Goal: Task Accomplishment & Management: Use online tool/utility

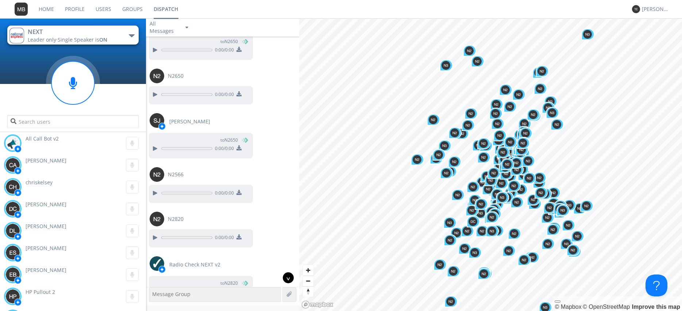
scroll to position [9569, 0]
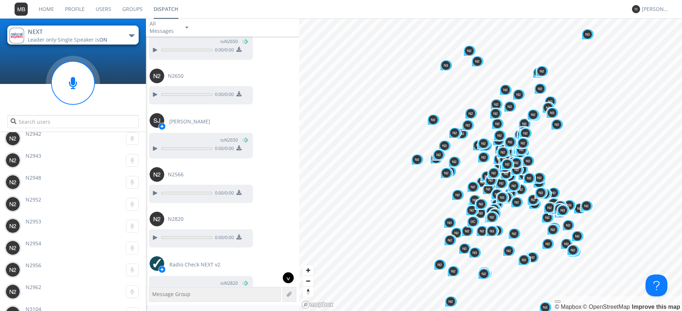
click at [288, 276] on div "^" at bounding box center [288, 277] width 11 height 11
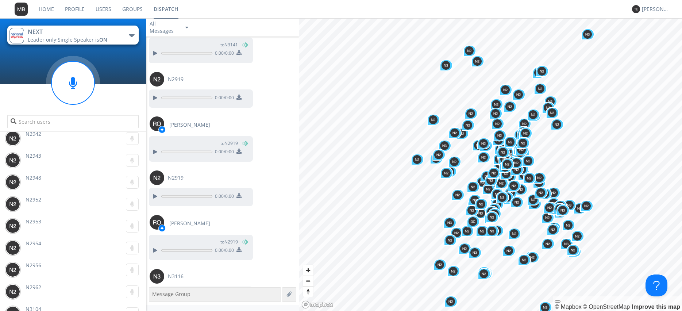
scroll to position [23089, 0]
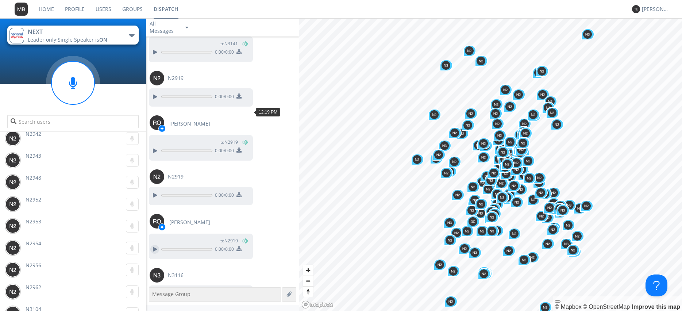
click at [155, 245] on div at bounding box center [154, 249] width 9 height 9
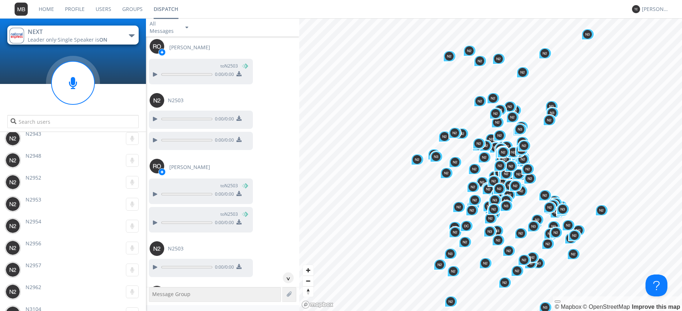
scroll to position [23979, 0]
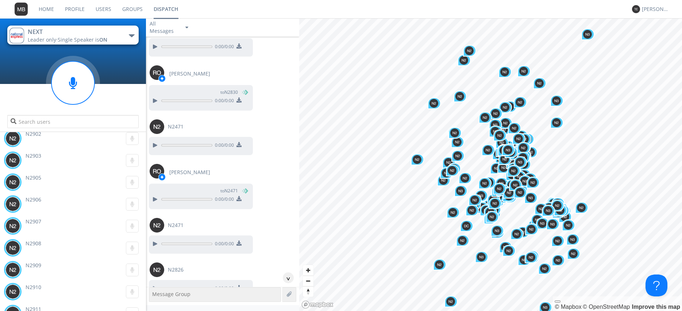
scroll to position [25108, 0]
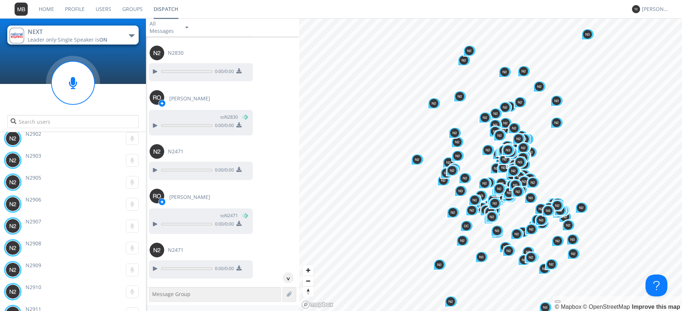
scroll to position [25149, 0]
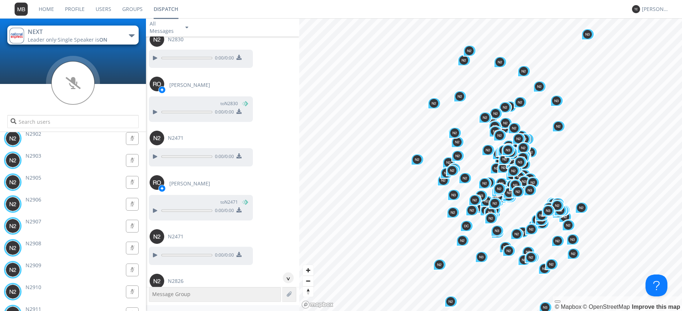
scroll to position [25274, 0]
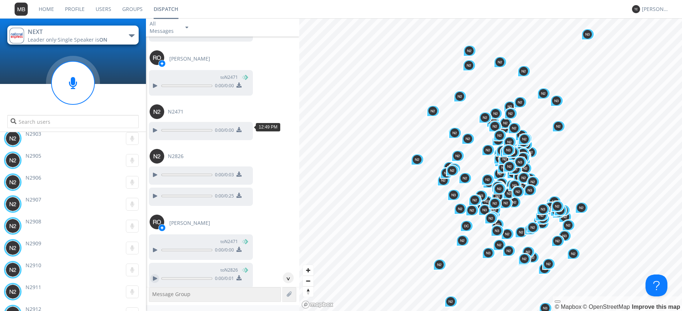
click at [151, 274] on div at bounding box center [154, 278] width 9 height 9
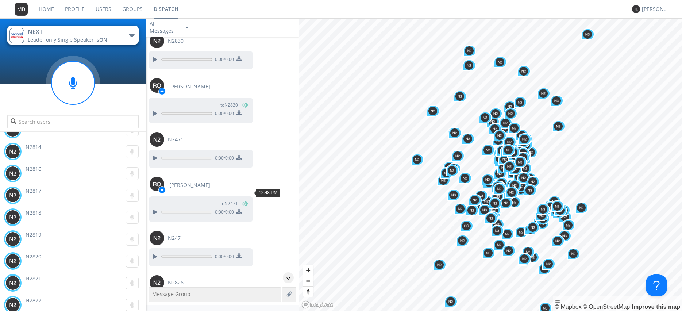
scroll to position [25149, 0]
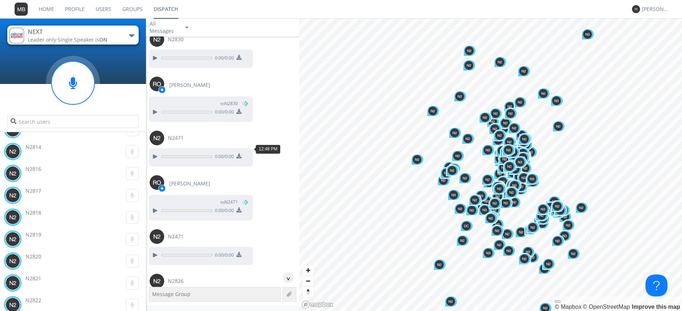
click at [152, 295] on div at bounding box center [154, 299] width 9 height 9
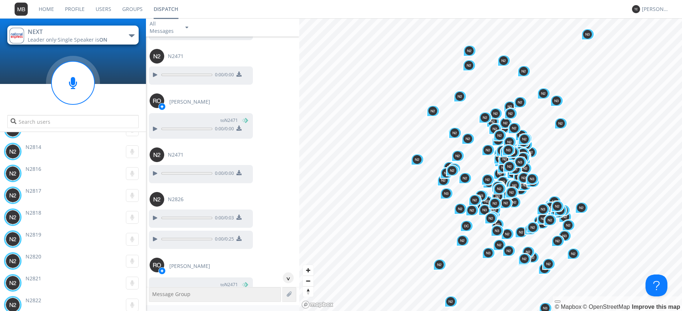
scroll to position [25233, 0]
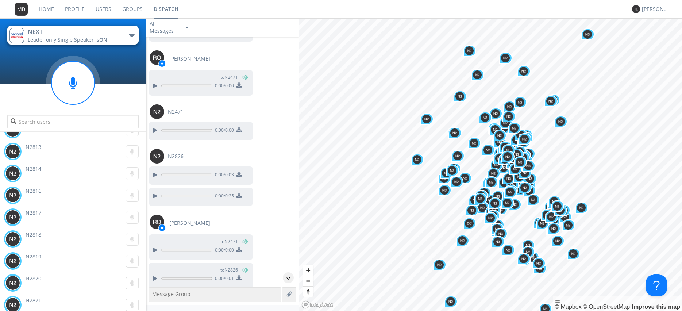
scroll to position [25316, 0]
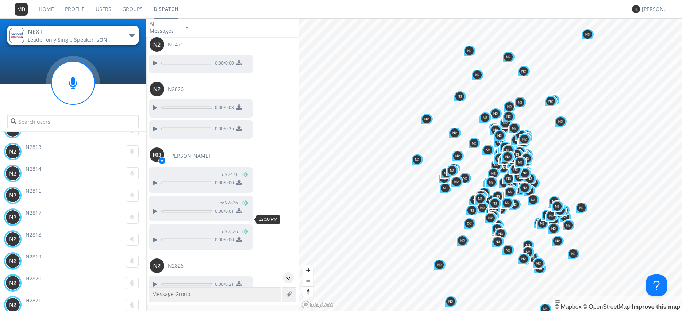
scroll to position [25357, 0]
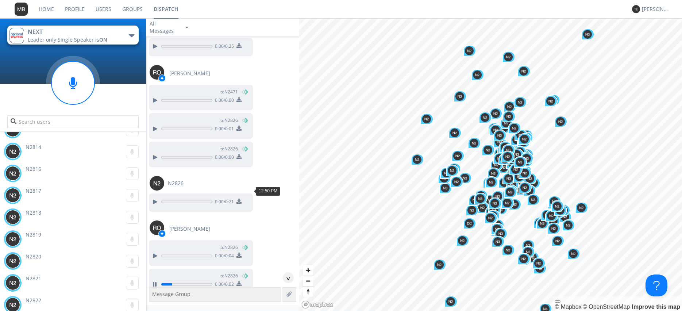
scroll to position [25441, 0]
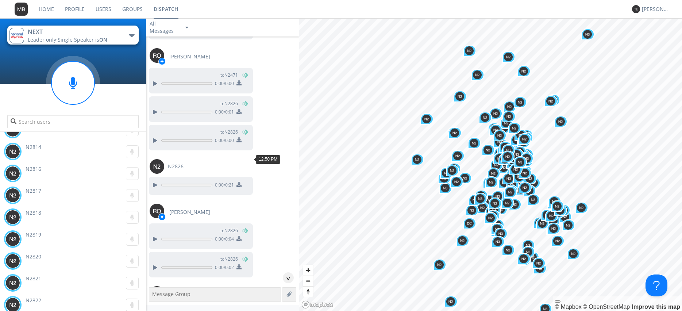
click at [152, 308] on div at bounding box center [154, 312] width 9 height 9
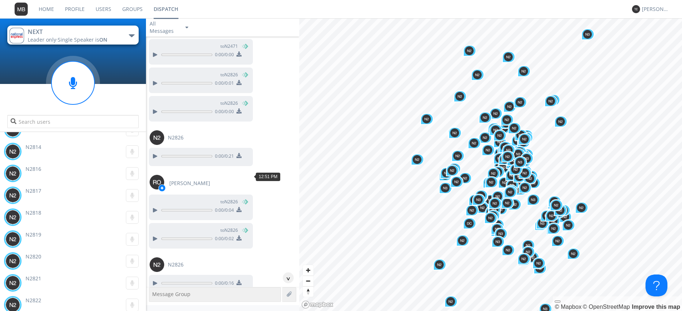
scroll to position [25482, 0]
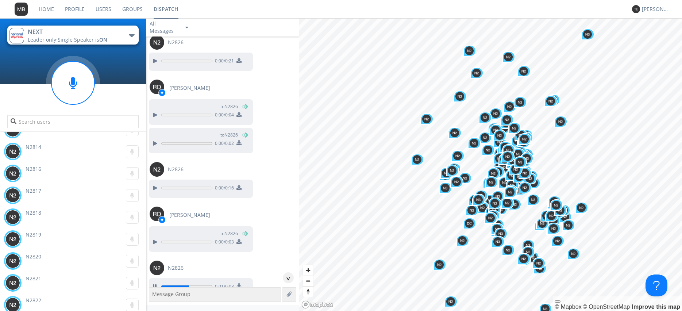
scroll to position [25565, 0]
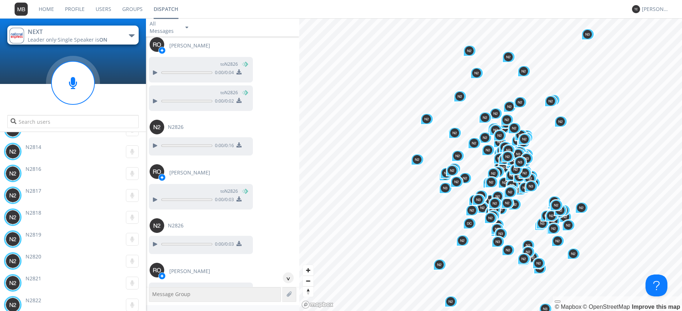
scroll to position [25648, 0]
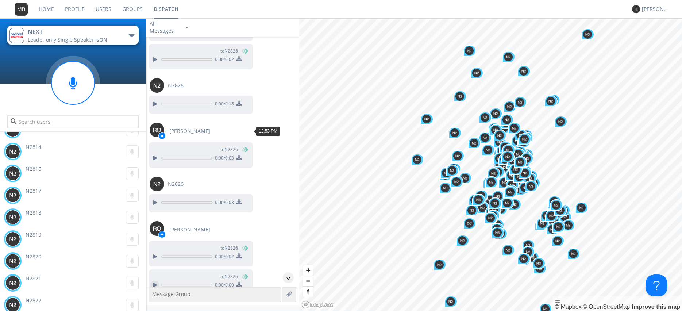
click at [155, 281] on div at bounding box center [154, 285] width 9 height 9
click at [155, 309] on div at bounding box center [154, 313] width 9 height 9
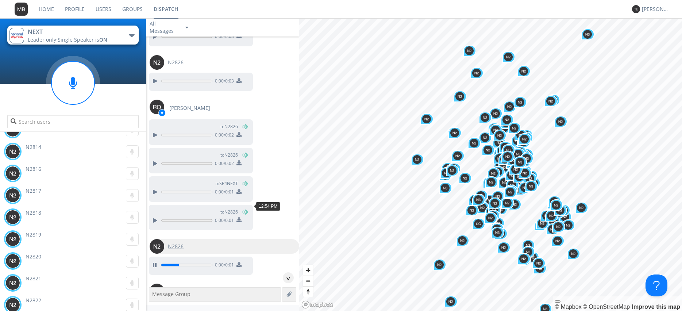
scroll to position [25815, 0]
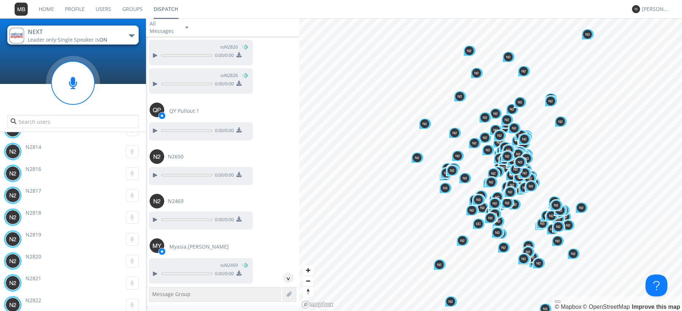
scroll to position [26231, 0]
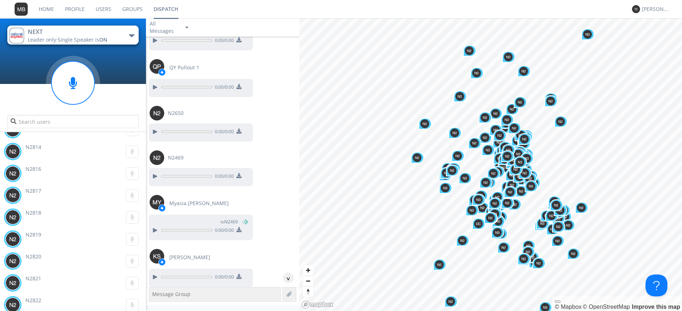
scroll to position [26272, 0]
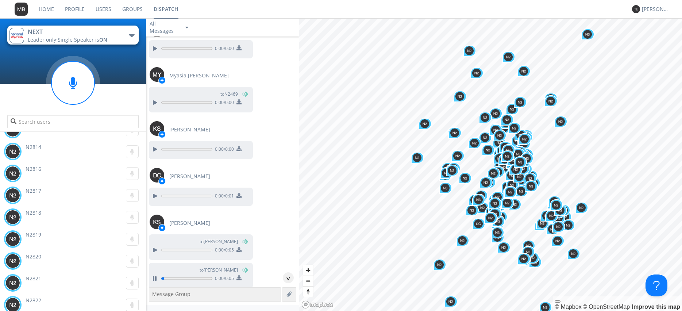
scroll to position [26397, 0]
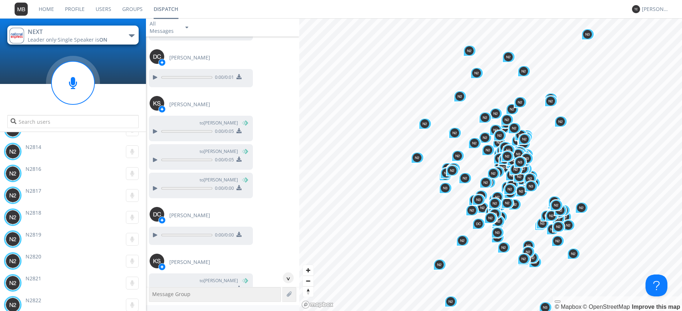
scroll to position [26522, 0]
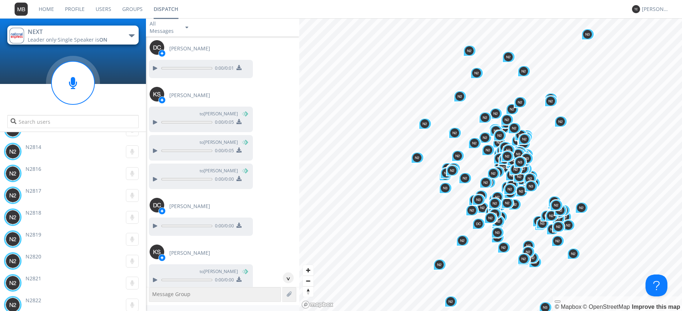
click at [156, 298] on img at bounding box center [157, 305] width 15 height 15
type input "[PERSON_NAME]"
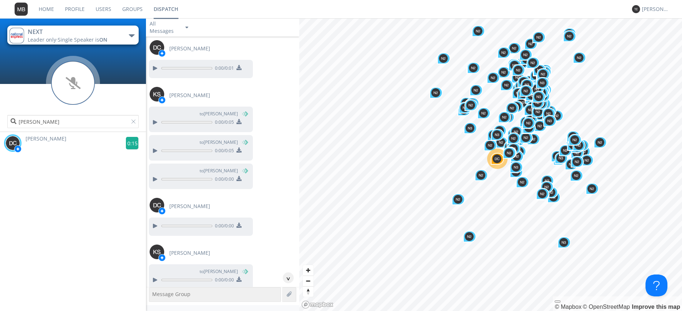
click at [134, 143] on g at bounding box center [132, 143] width 13 height 13
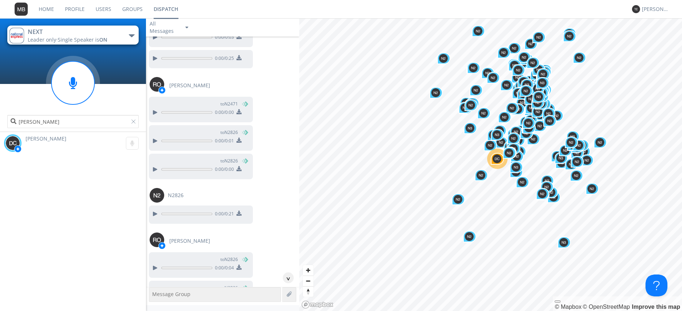
scroll to position [25418, 0]
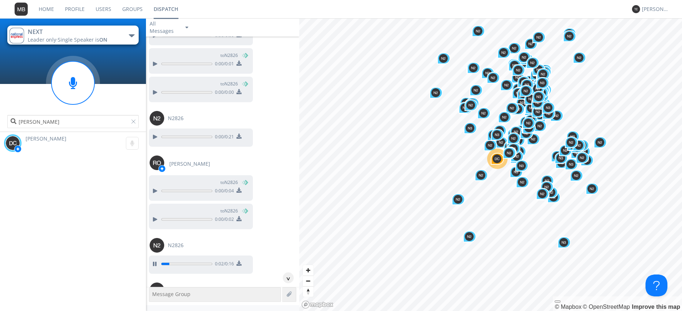
scroll to position [25501, 0]
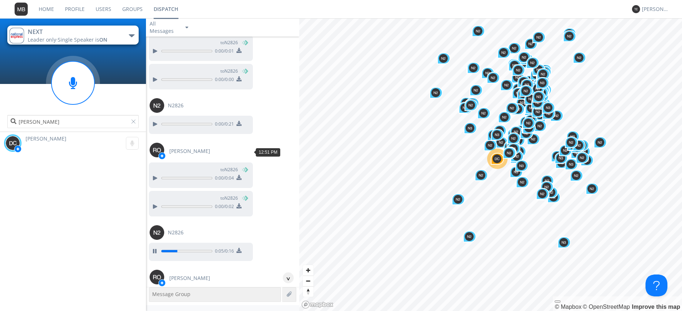
click at [153, 301] on div at bounding box center [154, 305] width 9 height 9
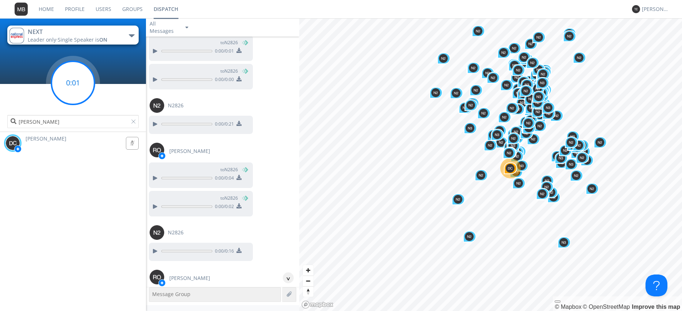
click at [73, 81] on g at bounding box center [72, 82] width 43 height 43
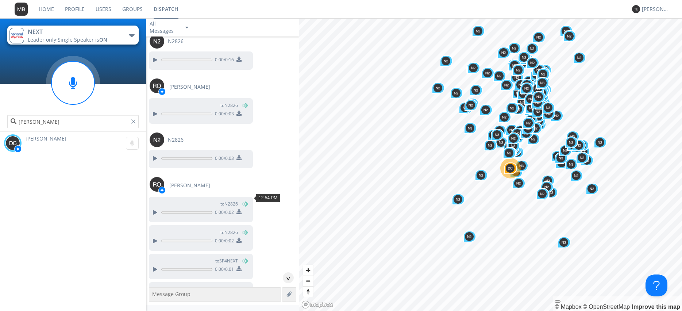
scroll to position [25709, 0]
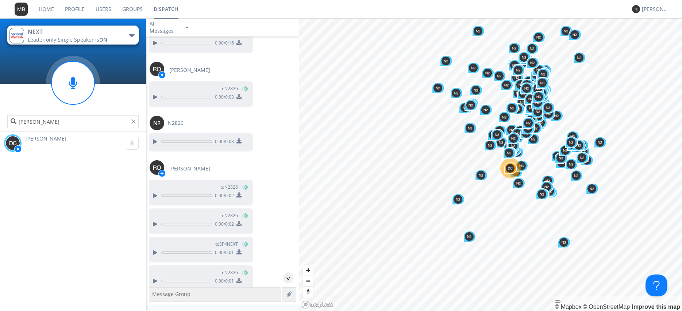
click at [11, 142] on img at bounding box center [12, 143] width 15 height 15
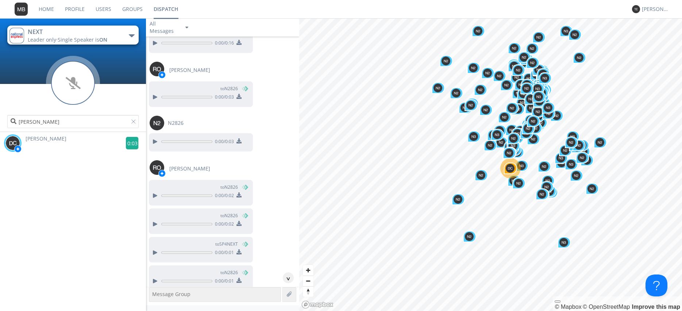
click at [132, 144] on g at bounding box center [132, 143] width 13 height 13
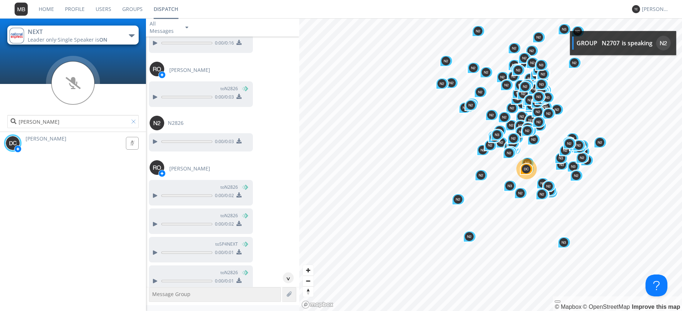
click at [135, 122] on div at bounding box center [134, 122] width 7 height 7
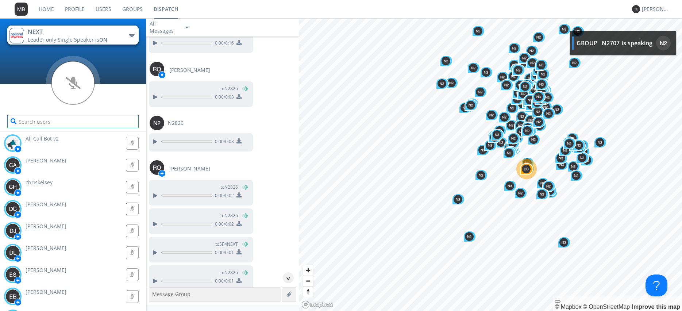
click at [90, 122] on input "text" at bounding box center [72, 121] width 131 height 13
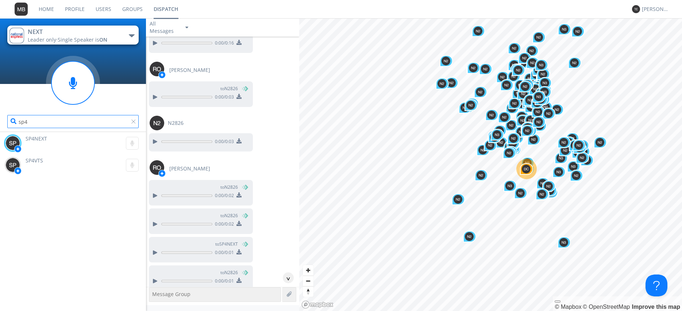
type input "sp4"
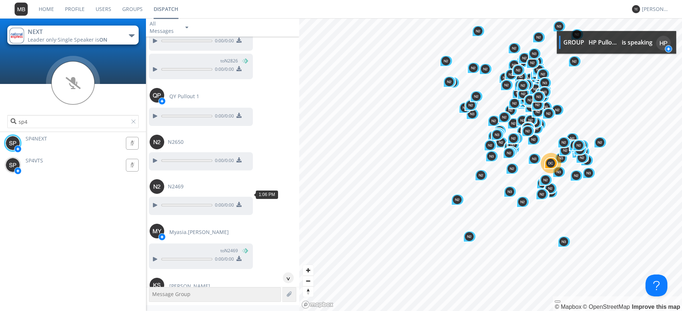
scroll to position [26250, 0]
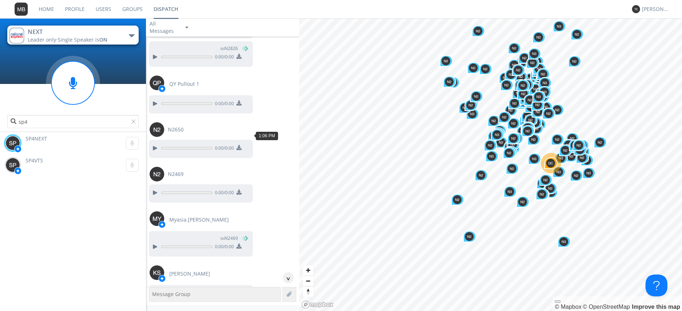
click at [154, 289] on div at bounding box center [154, 293] width 9 height 9
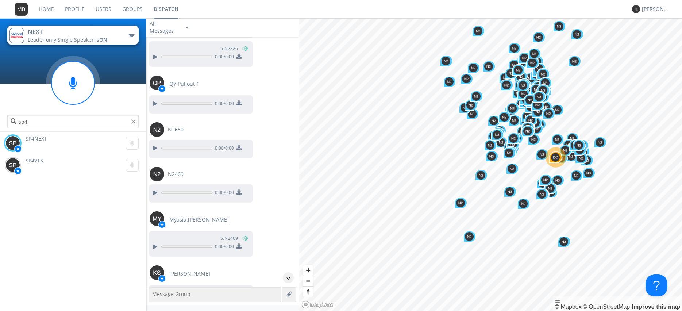
click at [136, 120] on div at bounding box center [134, 122] width 7 height 7
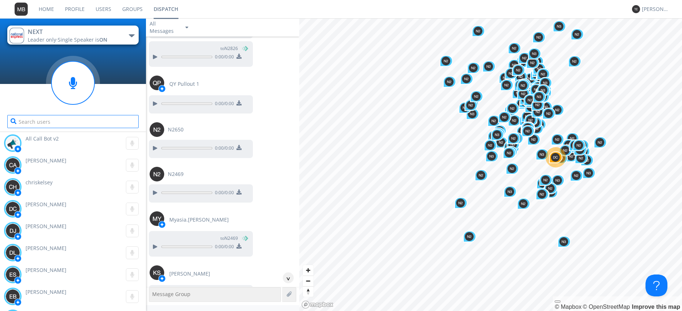
click at [134, 122] on input "text" at bounding box center [72, 121] width 131 height 13
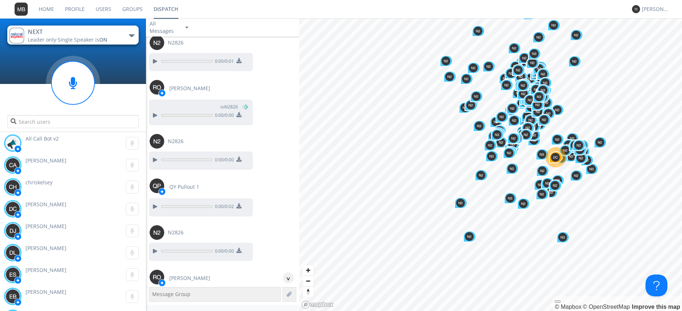
scroll to position [25938, 0]
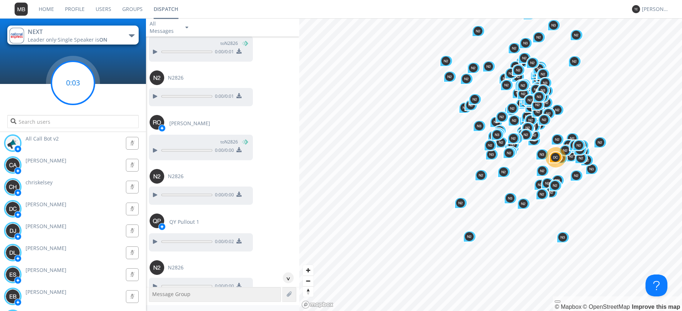
click at [73, 83] on g at bounding box center [72, 82] width 43 height 43
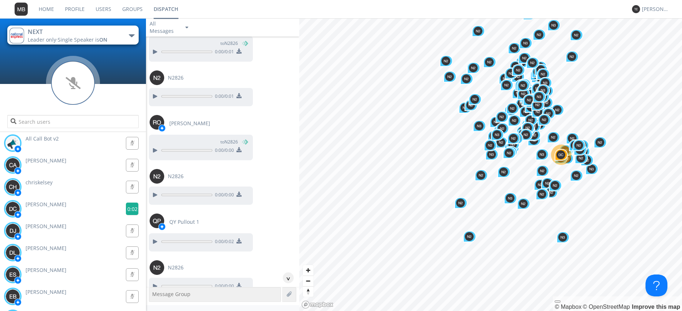
click at [136, 208] on g at bounding box center [132, 208] width 13 height 13
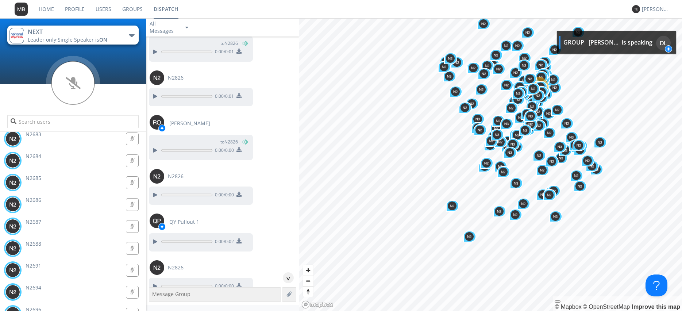
scroll to position [2412, 0]
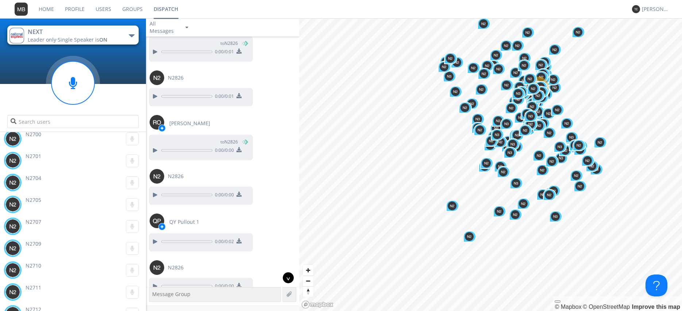
click at [289, 276] on div "^" at bounding box center [288, 277] width 11 height 11
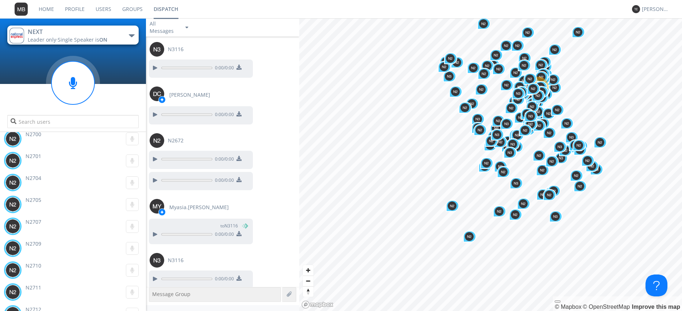
scroll to position [29448, 0]
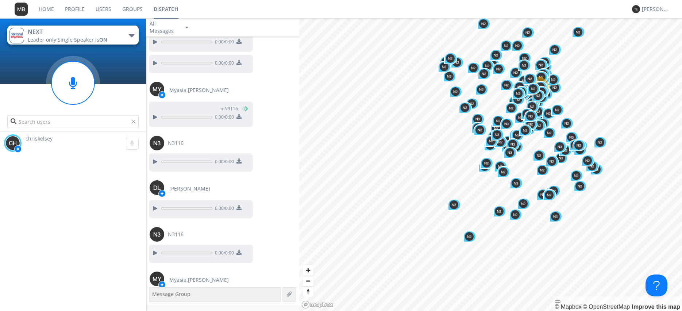
type input "chriskelsey"
click at [134, 144] on g at bounding box center [132, 143] width 13 height 13
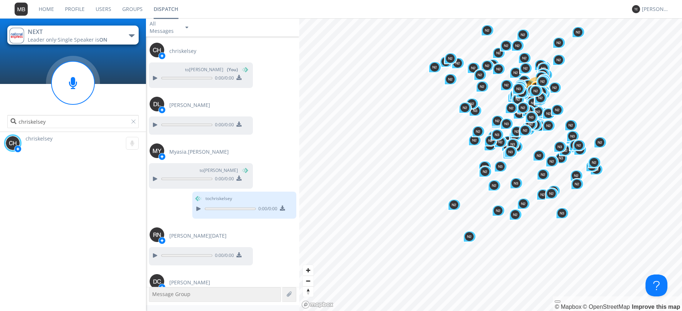
scroll to position [29778, 0]
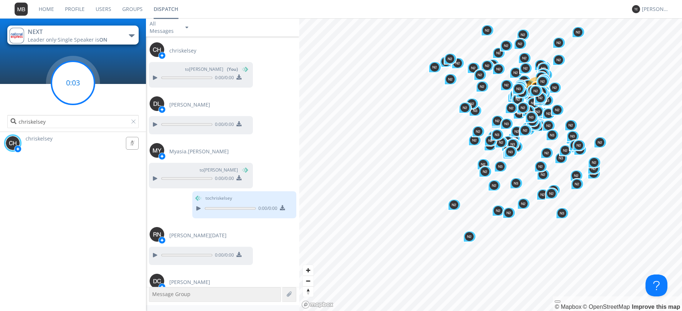
click at [71, 82] on g at bounding box center [72, 82] width 43 height 43
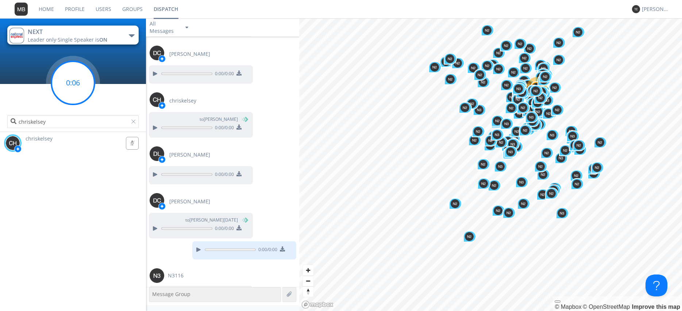
scroll to position [30006, 0]
click at [71, 83] on g at bounding box center [72, 82] width 43 height 43
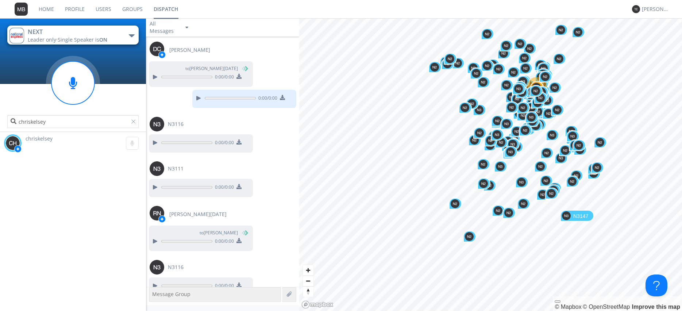
scroll to position [30157, 0]
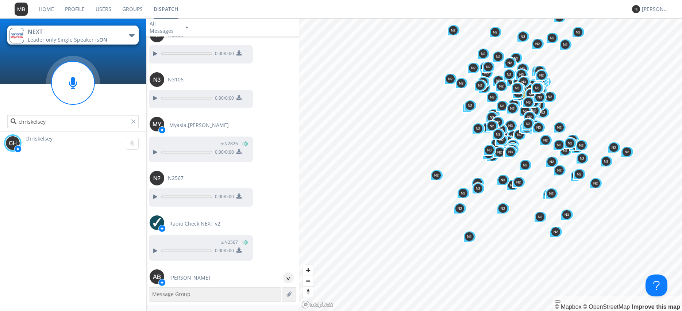
scroll to position [30818, 0]
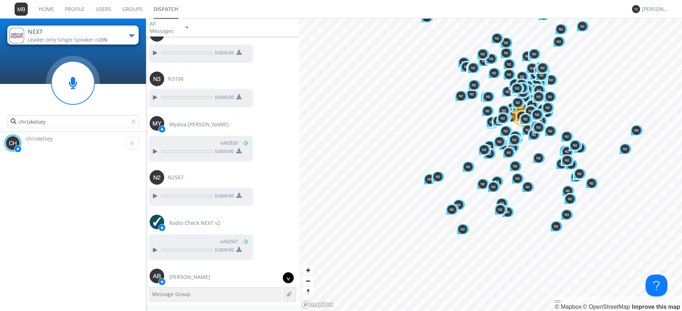
click at [288, 281] on div "^" at bounding box center [288, 277] width 11 height 11
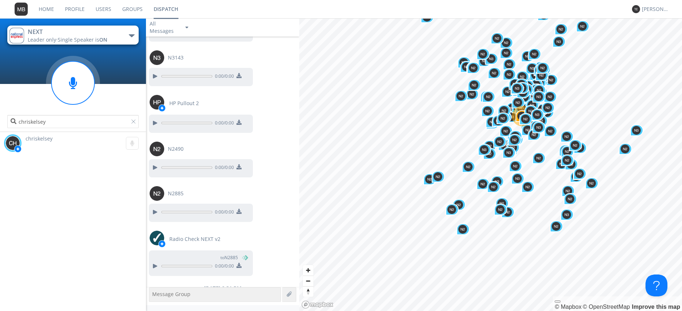
scroll to position [31518, 0]
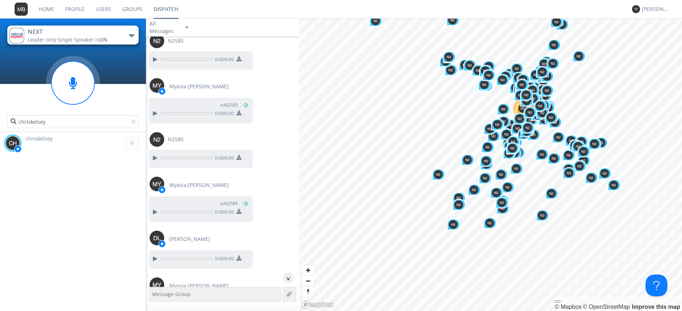
scroll to position [31730, 0]
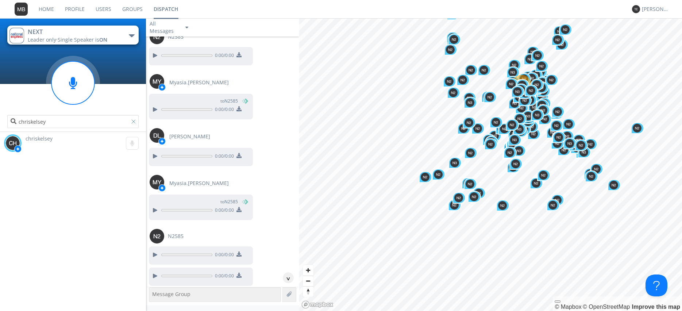
click at [135, 122] on div at bounding box center [134, 122] width 7 height 7
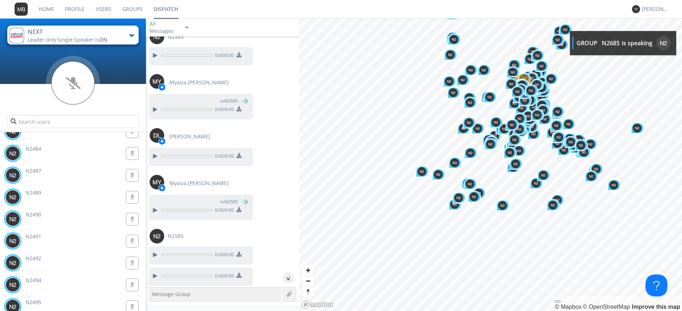
scroll to position [582, 0]
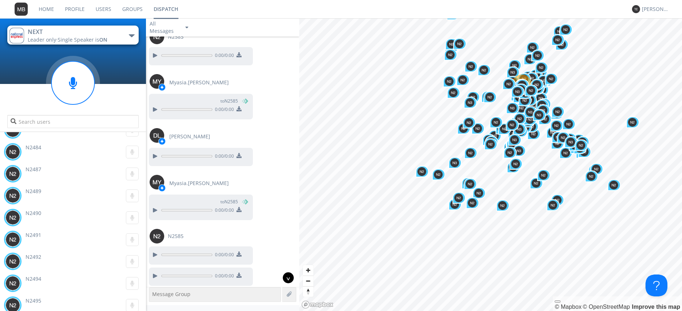
click at [285, 278] on div "^" at bounding box center [288, 277] width 11 height 11
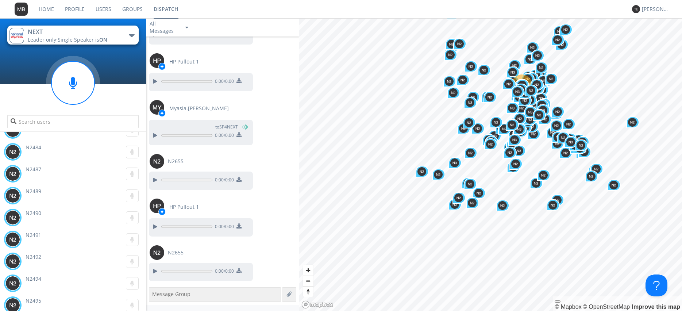
scroll to position [36982, 0]
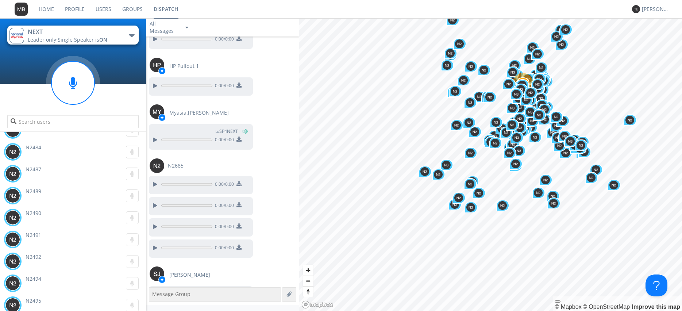
scroll to position [37082, 0]
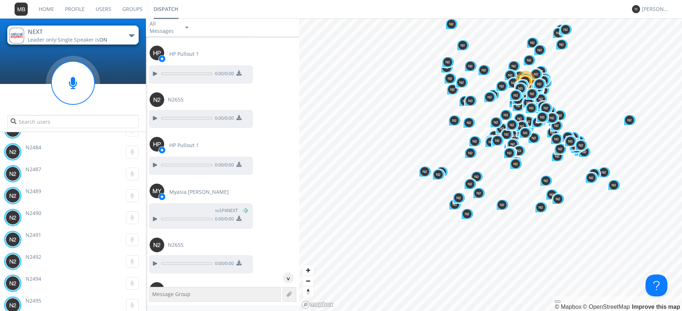
scroll to position [36750, 0]
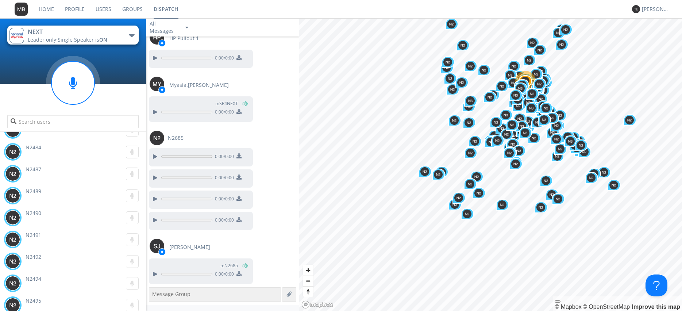
scroll to position [37110, 0]
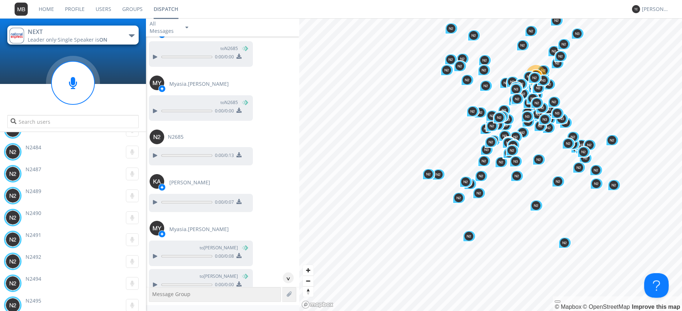
scroll to position [37328, 0]
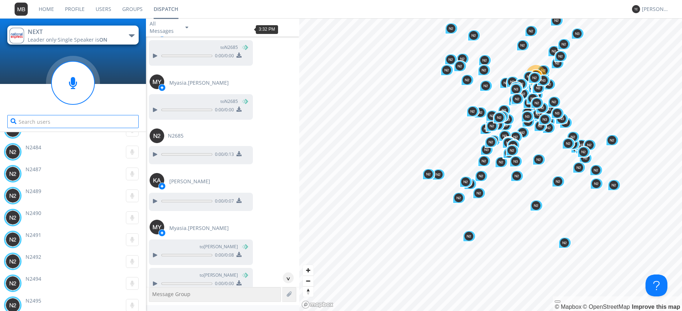
click at [47, 121] on input "text" at bounding box center [72, 121] width 131 height 13
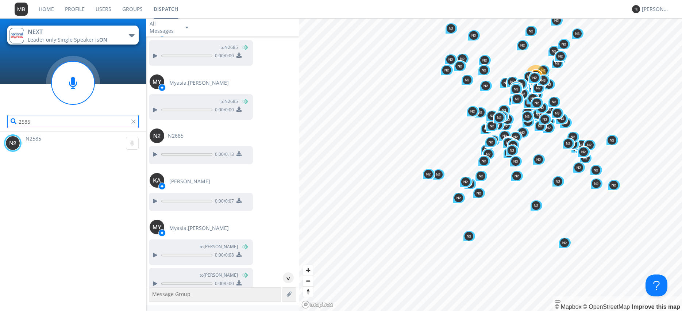
scroll to position [0, 0]
type input "2585"
click at [28, 143] on div "N2585 0:00" at bounding box center [75, 143] width 142 height 22
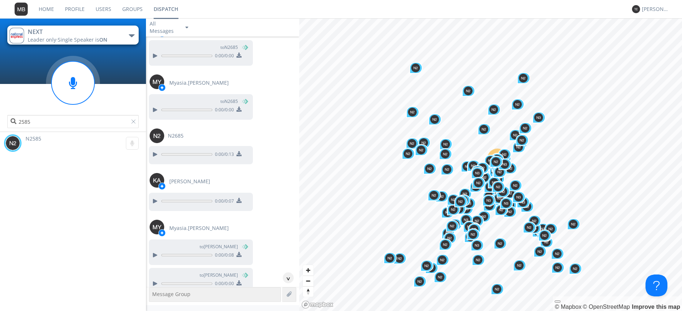
click at [30, 141] on span "N2585" at bounding box center [34, 138] width 16 height 7
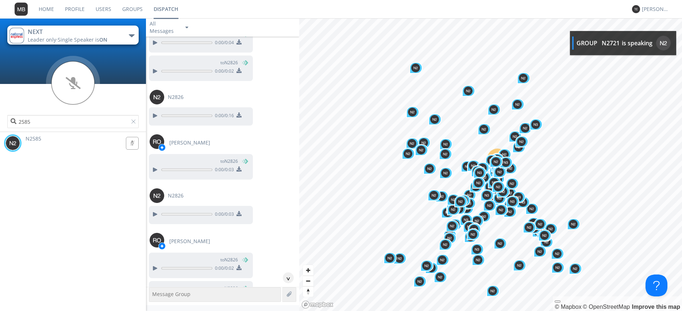
scroll to position [31316, 0]
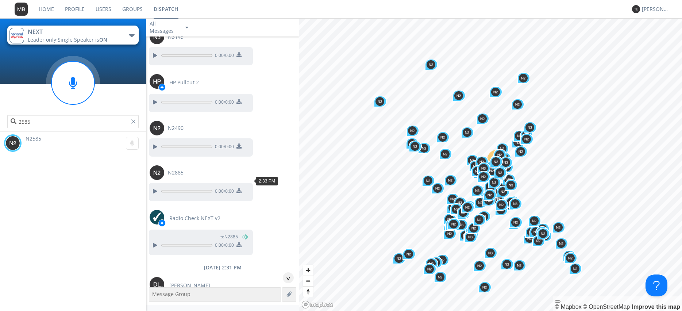
drag, startPoint x: 150, startPoint y: 234, endPoint x: 160, endPoint y: 232, distance: 9.7
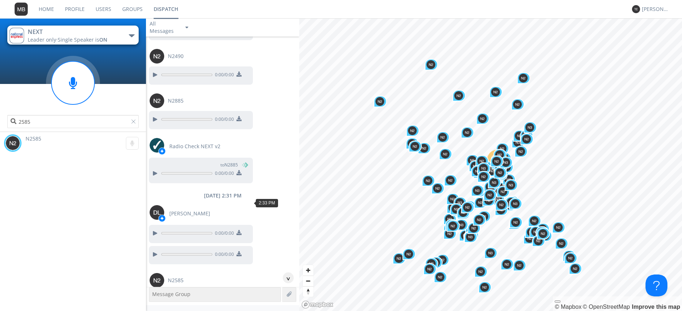
scroll to position [31399, 0]
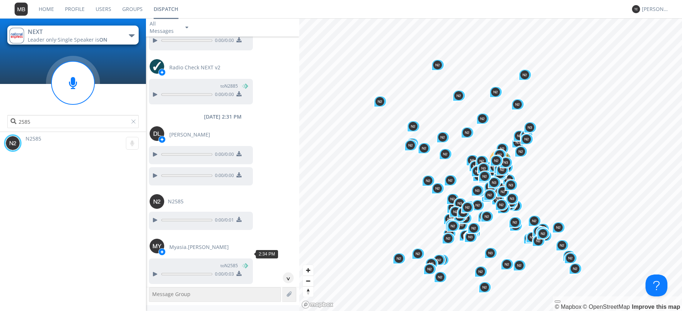
scroll to position [31482, 0]
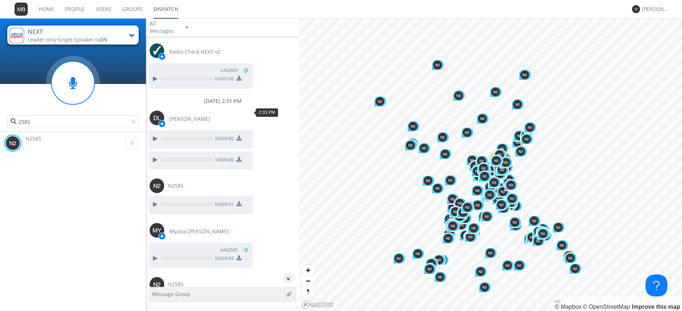
click at [153, 298] on div at bounding box center [154, 302] width 9 height 9
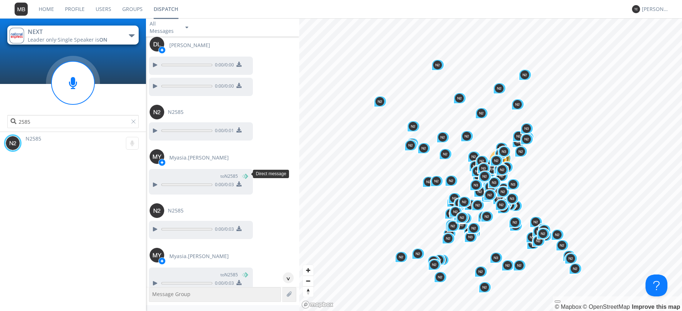
scroll to position [31565, 0]
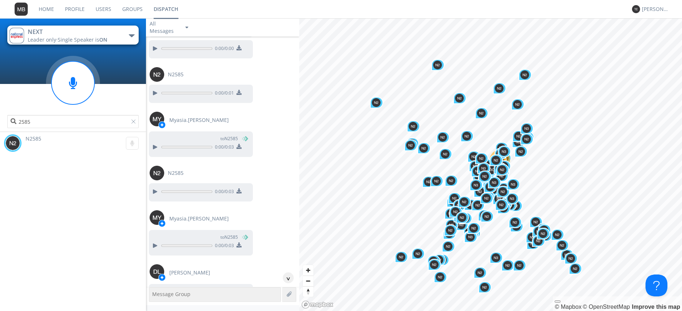
scroll to position [31649, 0]
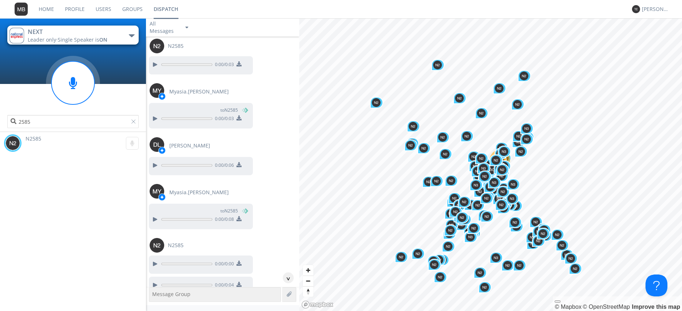
scroll to position [31732, 0]
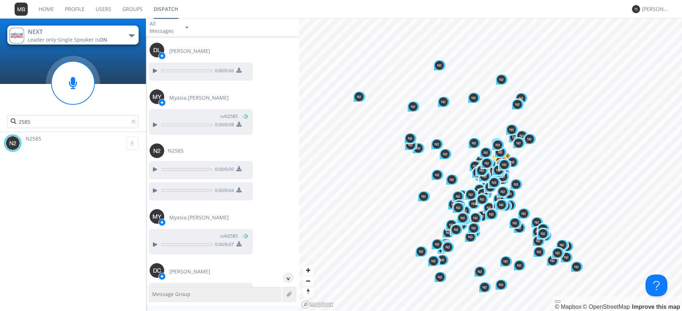
scroll to position [31857, 0]
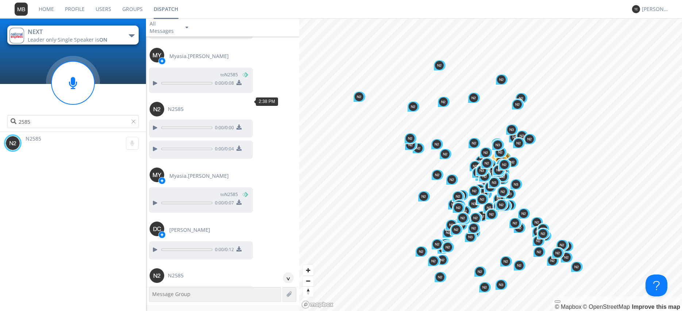
click at [153, 290] on div at bounding box center [154, 294] width 9 height 9
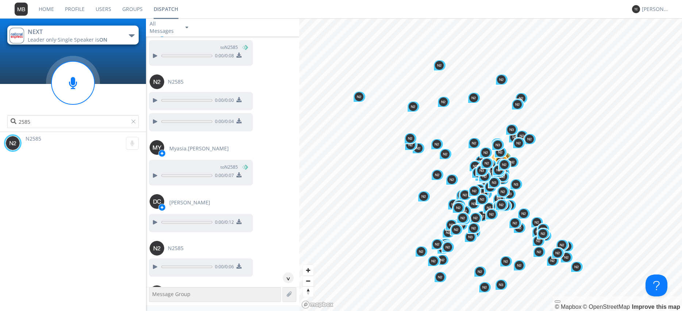
scroll to position [31898, 0]
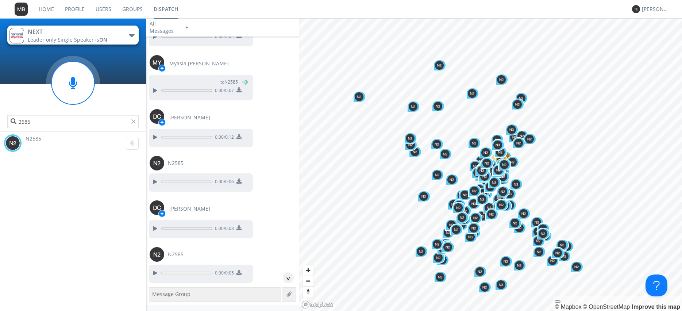
scroll to position [31981, 0]
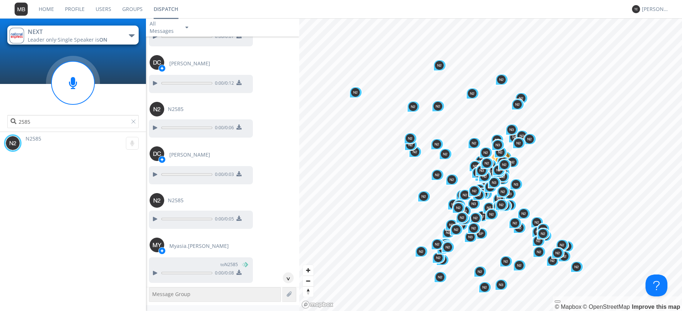
scroll to position [32064, 0]
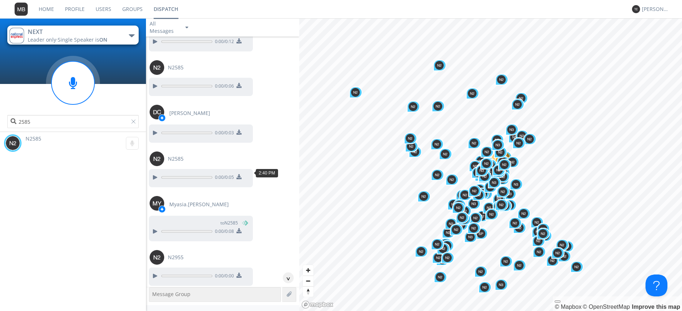
drag, startPoint x: 152, startPoint y: 218, endPoint x: 173, endPoint y: 216, distance: 20.9
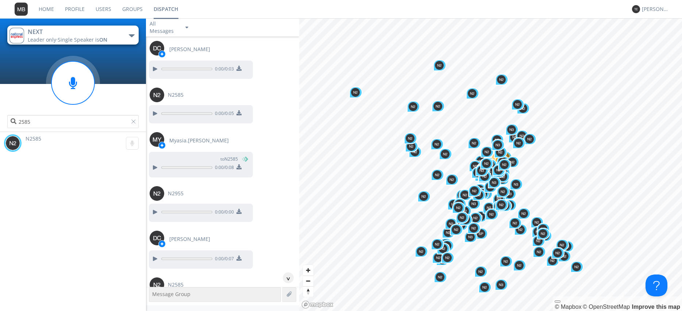
scroll to position [32148, 0]
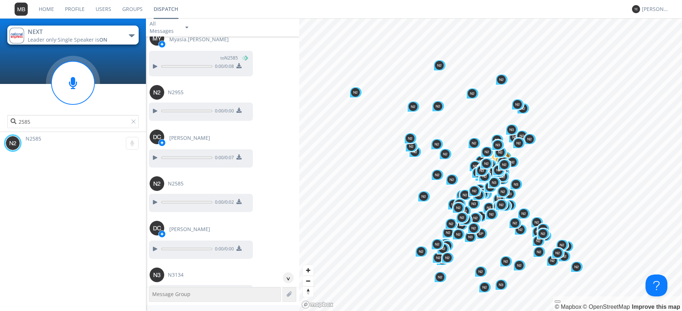
scroll to position [32231, 0]
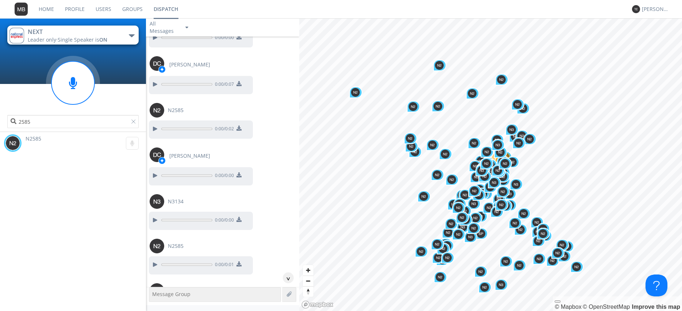
scroll to position [32314, 0]
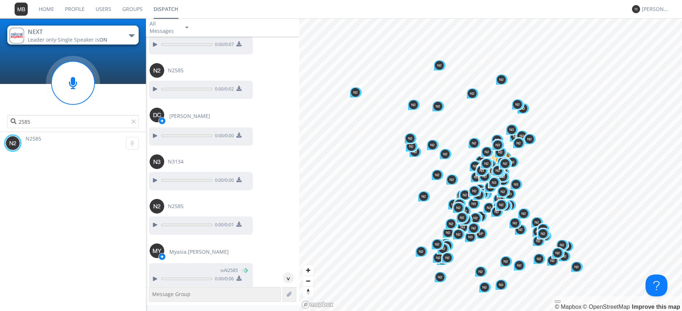
scroll to position [32356, 0]
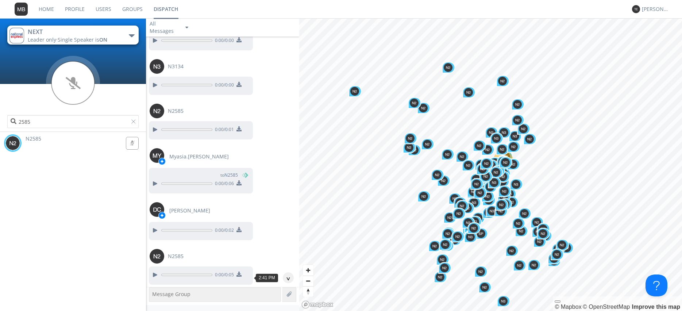
scroll to position [32439, 0]
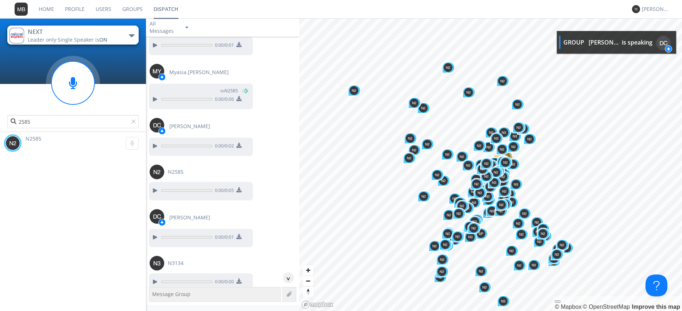
scroll to position [32563, 0]
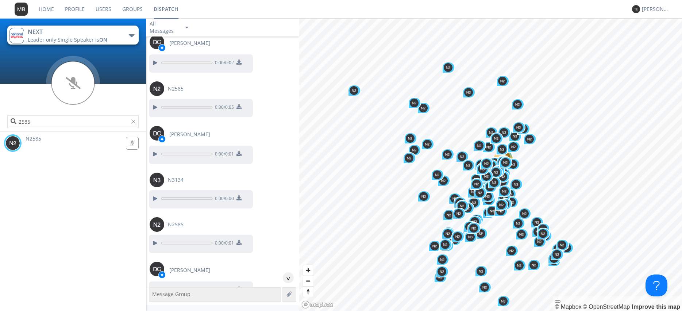
scroll to position [32647, 0]
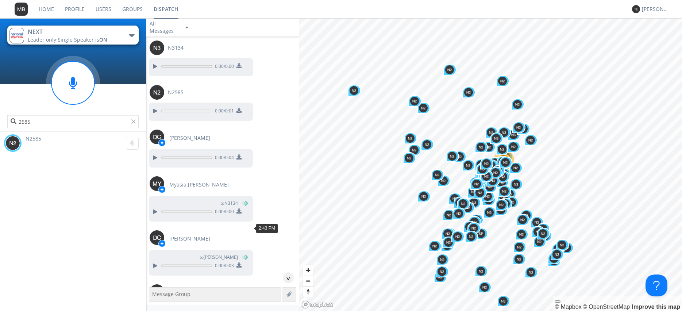
scroll to position [32771, 0]
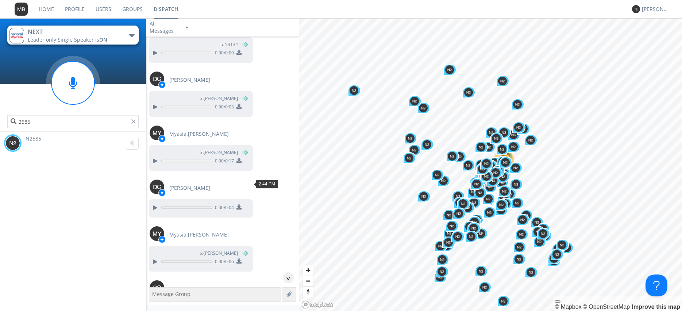
scroll to position [32896, 0]
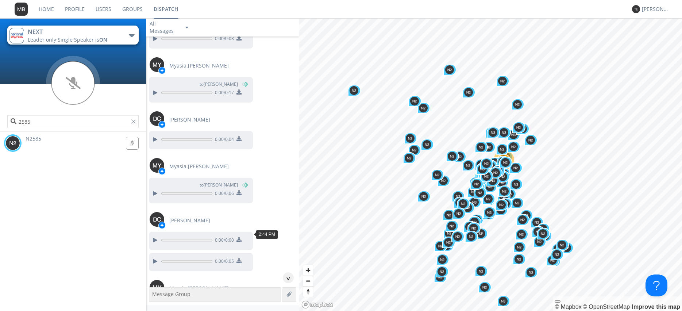
scroll to position [32979, 0]
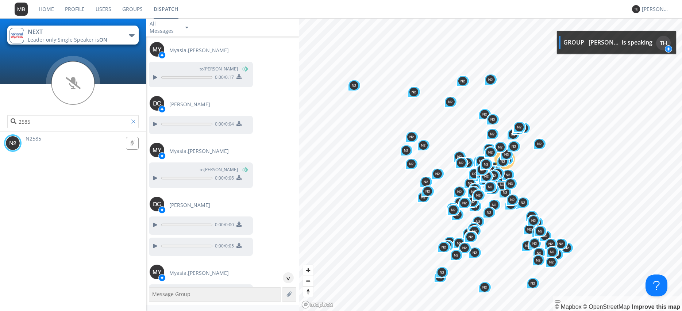
click at [132, 119] on div at bounding box center [134, 122] width 7 height 7
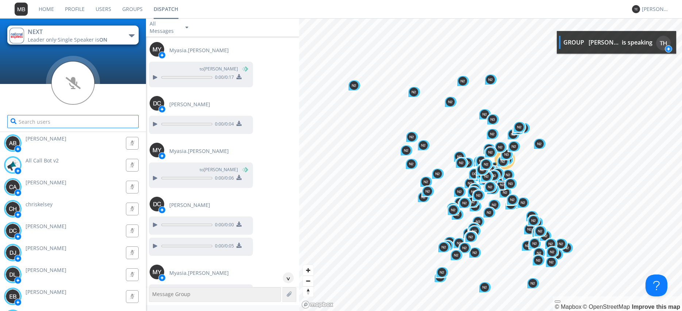
drag, startPoint x: 133, startPoint y: 120, endPoint x: 35, endPoint y: 310, distance: 213.6
click at [133, 121] on input "text" at bounding box center [72, 121] width 131 height 13
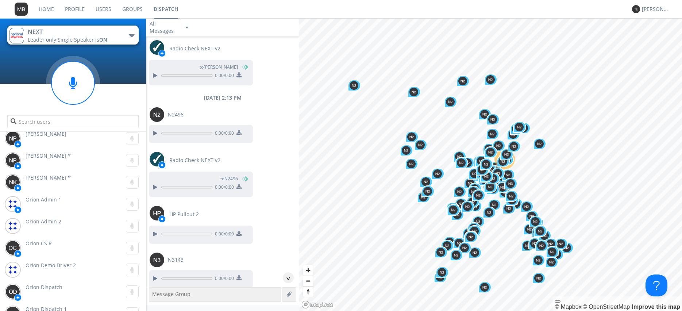
scroll to position [596, 0]
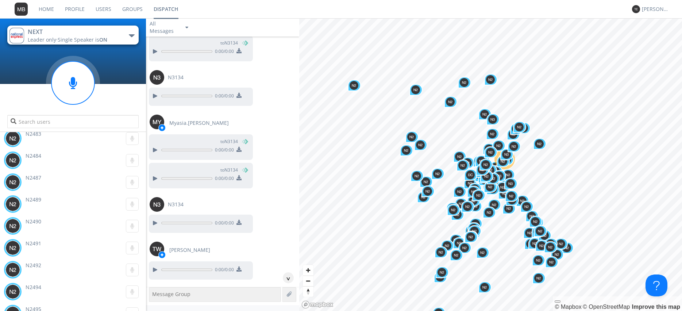
scroll to position [34859, 0]
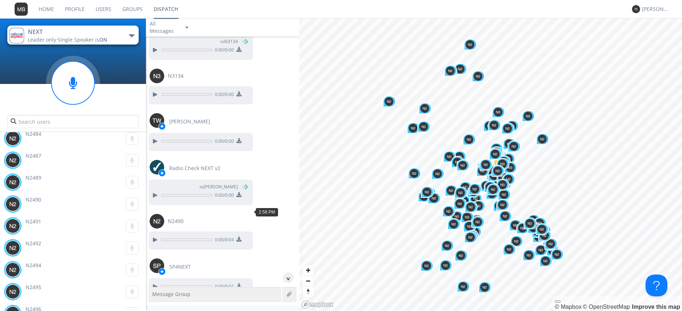
scroll to position [34983, 0]
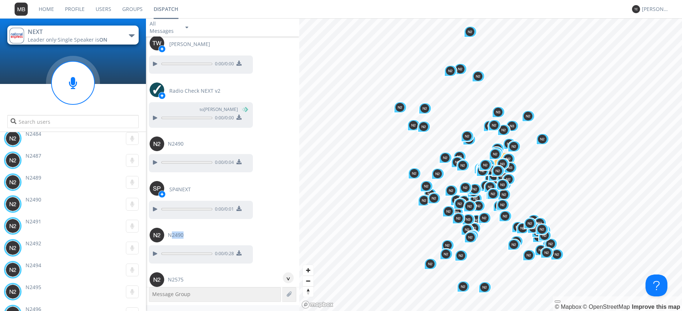
scroll to position [35067, 0]
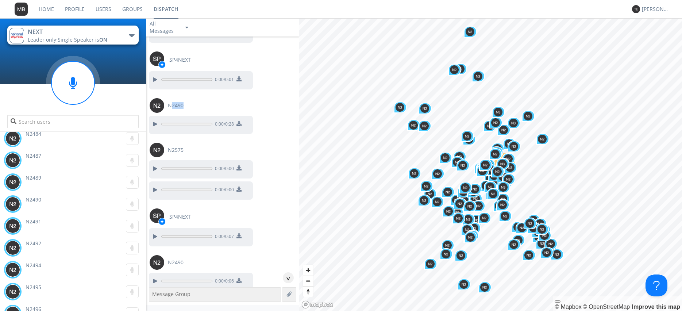
scroll to position [35191, 0]
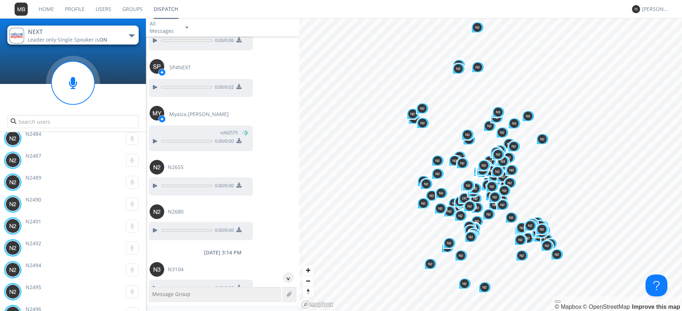
scroll to position [35524, 0]
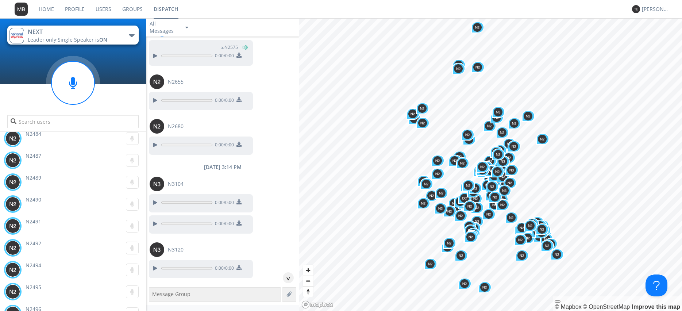
scroll to position [35690, 0]
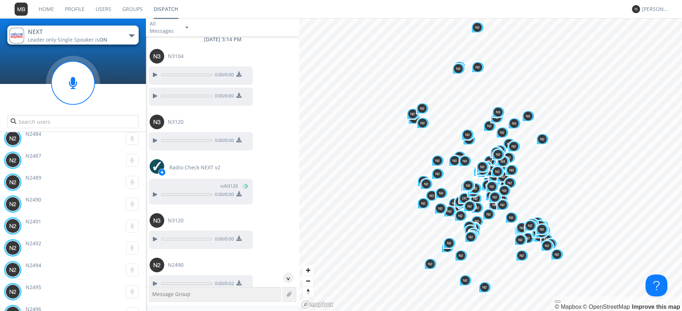
scroll to position [35732, 0]
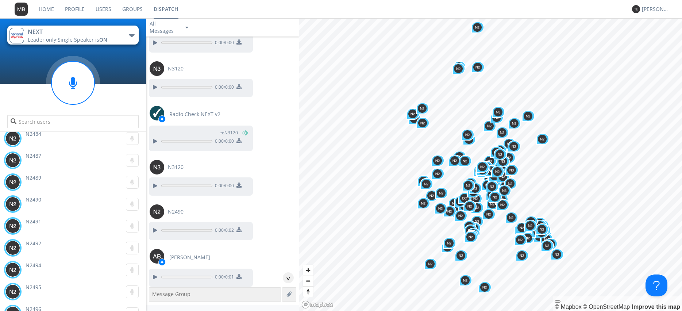
scroll to position [35815, 0]
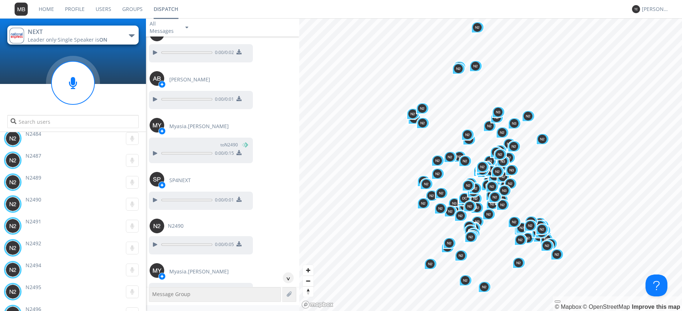
scroll to position [35940, 0]
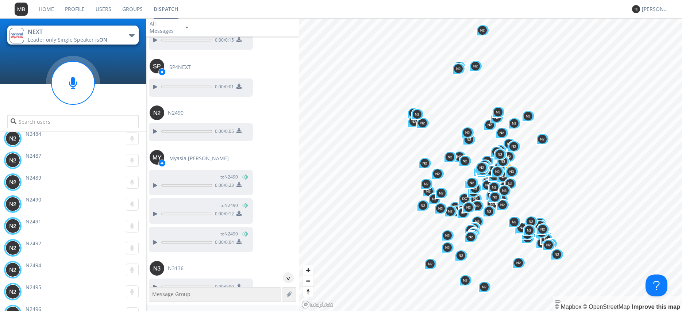
scroll to position [36106, 0]
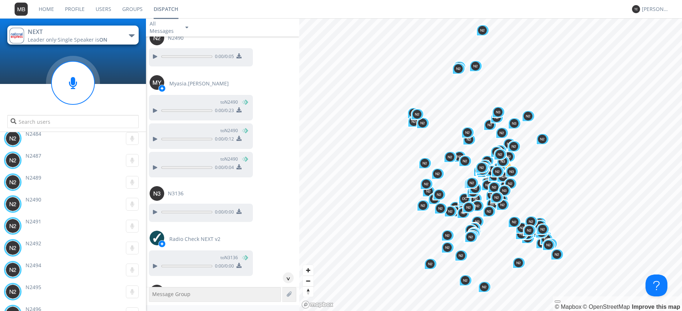
scroll to position [36148, 0]
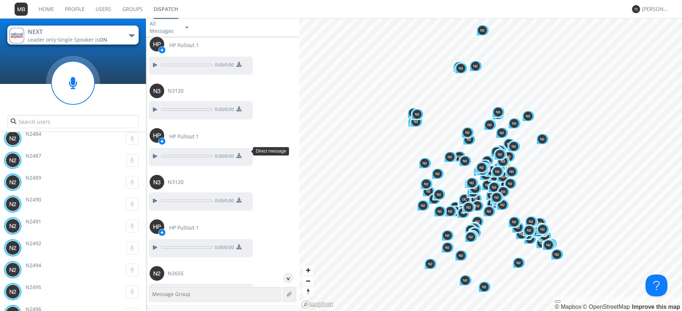
scroll to position [36605, 0]
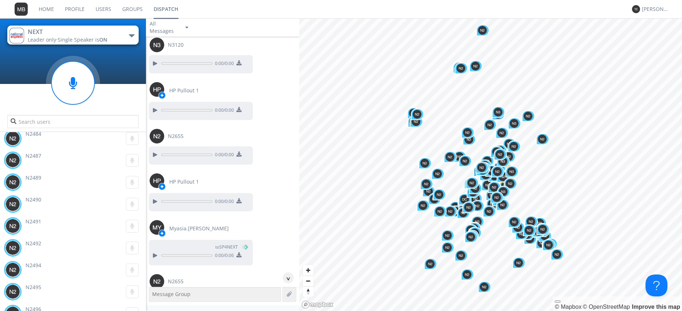
scroll to position [36771, 0]
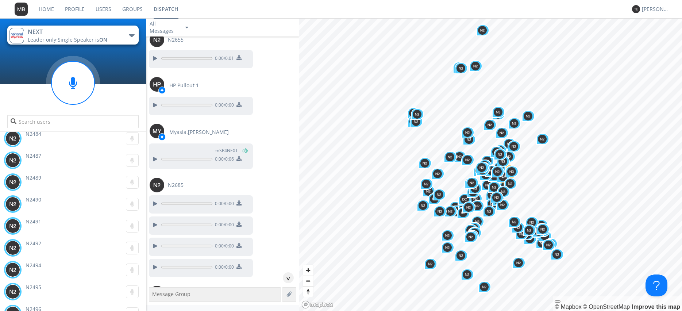
scroll to position [37104, 0]
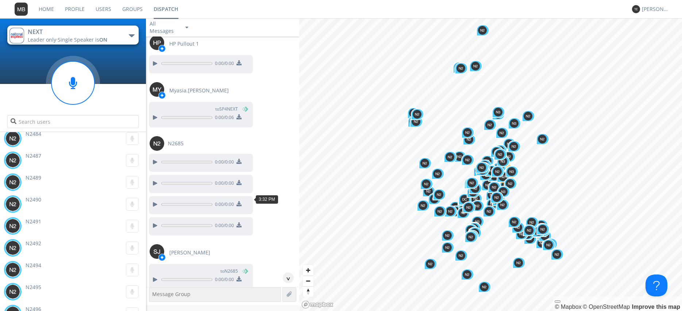
drag, startPoint x: 151, startPoint y: 198, endPoint x: 155, endPoint y: 197, distance: 3.7
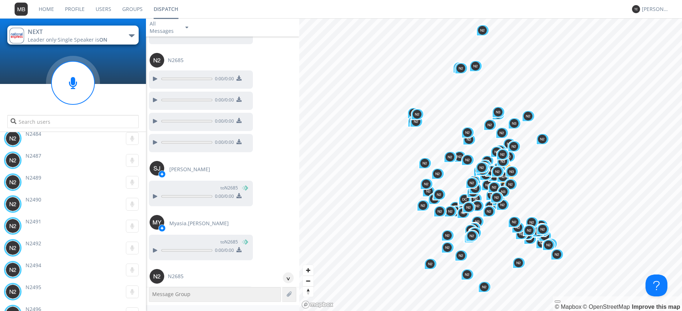
scroll to position [37229, 0]
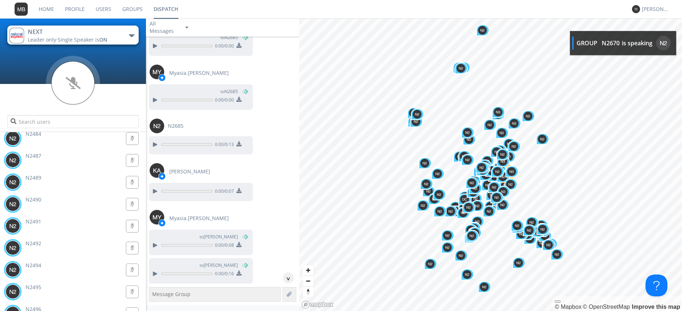
scroll to position [37395, 0]
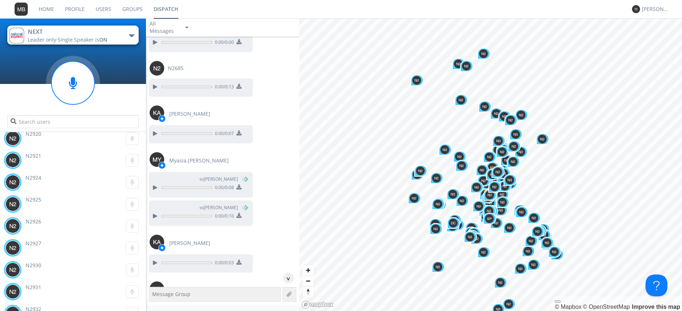
scroll to position [38485, 0]
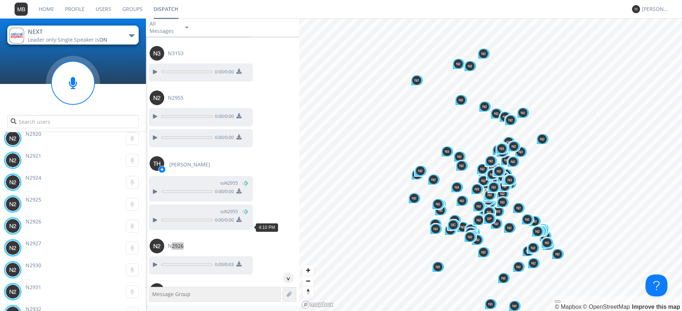
scroll to position [38651, 0]
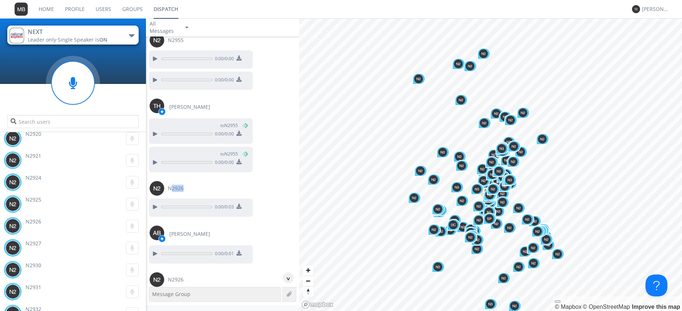
scroll to position [38734, 0]
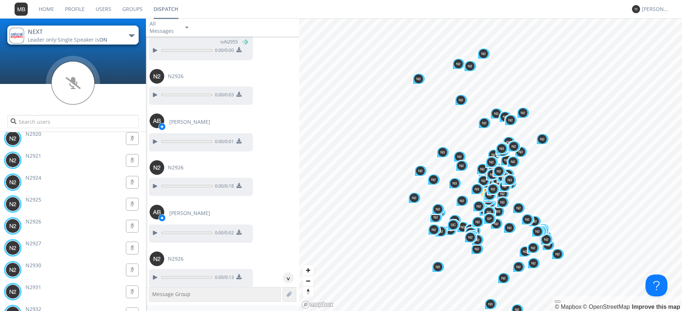
scroll to position [38817, 0]
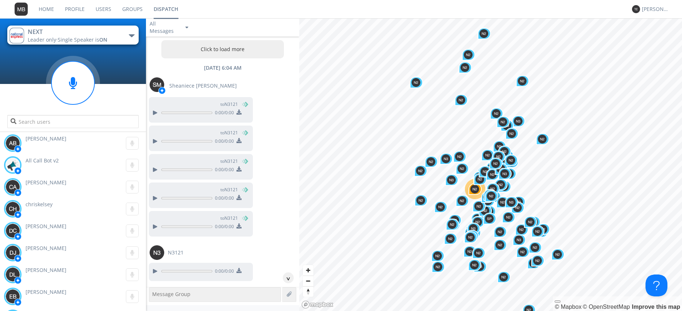
scroll to position [38817, 0]
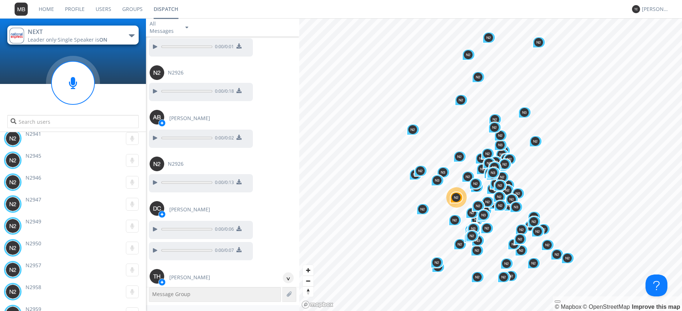
scroll to position [38901, 0]
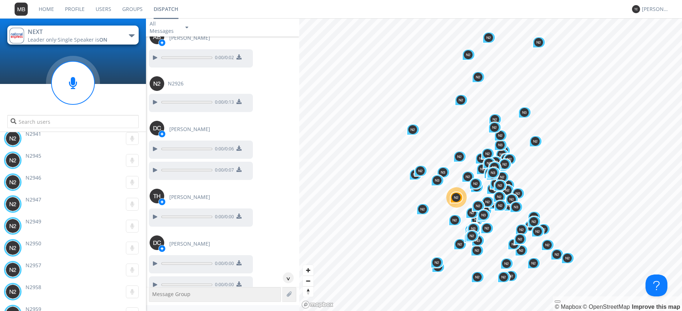
scroll to position [38984, 0]
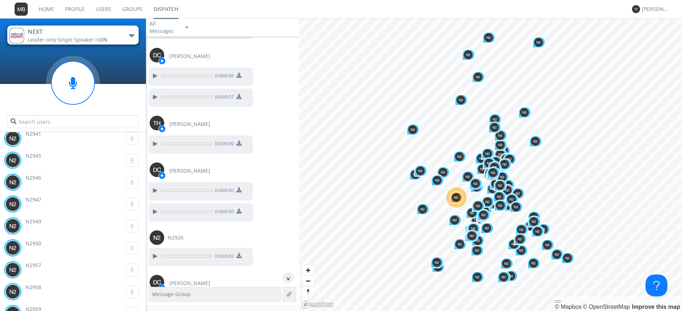
scroll to position [39067, 0]
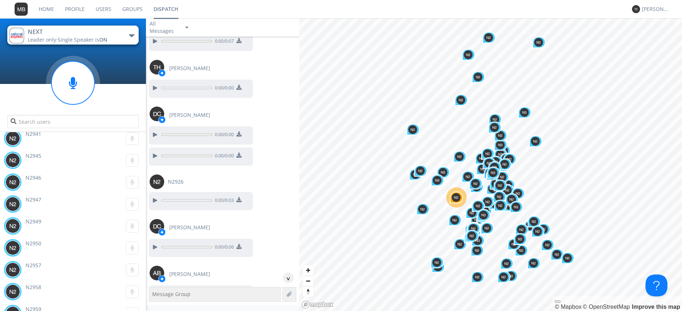
scroll to position [39150, 0]
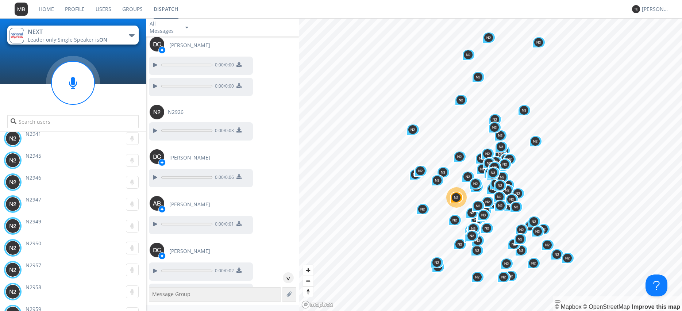
scroll to position [39192, 0]
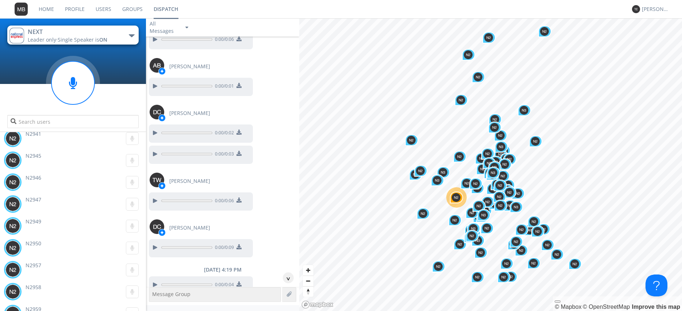
scroll to position [39316, 0]
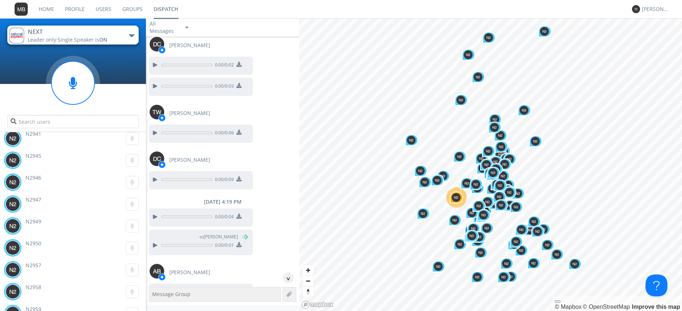
scroll to position [39400, 0]
